Goal: Task Accomplishment & Management: Manage account settings

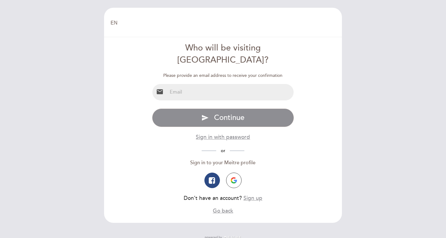
click at [194, 84] on input "email" at bounding box center [230, 92] width 127 height 16
click at [195, 84] on input "email" at bounding box center [230, 92] width 127 height 16
click at [190, 84] on input "email" at bounding box center [230, 92] width 127 height 16
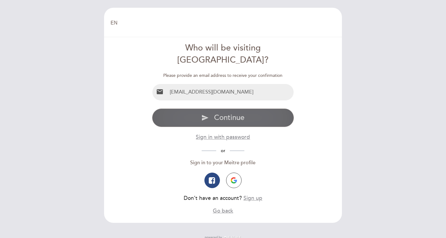
type input "[EMAIL_ADDRESS][DOMAIN_NAME]"
click at [229, 113] on span "Continue" at bounding box center [229, 117] width 30 height 9
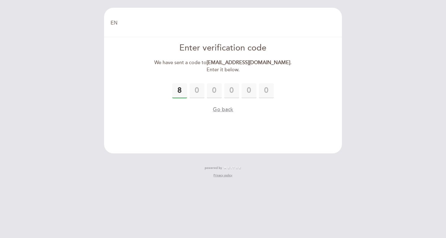
type input "8"
type input "6"
type input "3"
click at [231, 90] on input "text" at bounding box center [231, 90] width 15 height 15
type input "4"
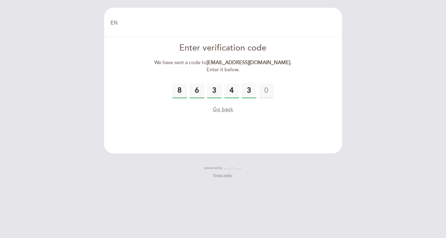
type input "3"
type input "5"
